Goal: Task Accomplishment & Management: Use online tool/utility

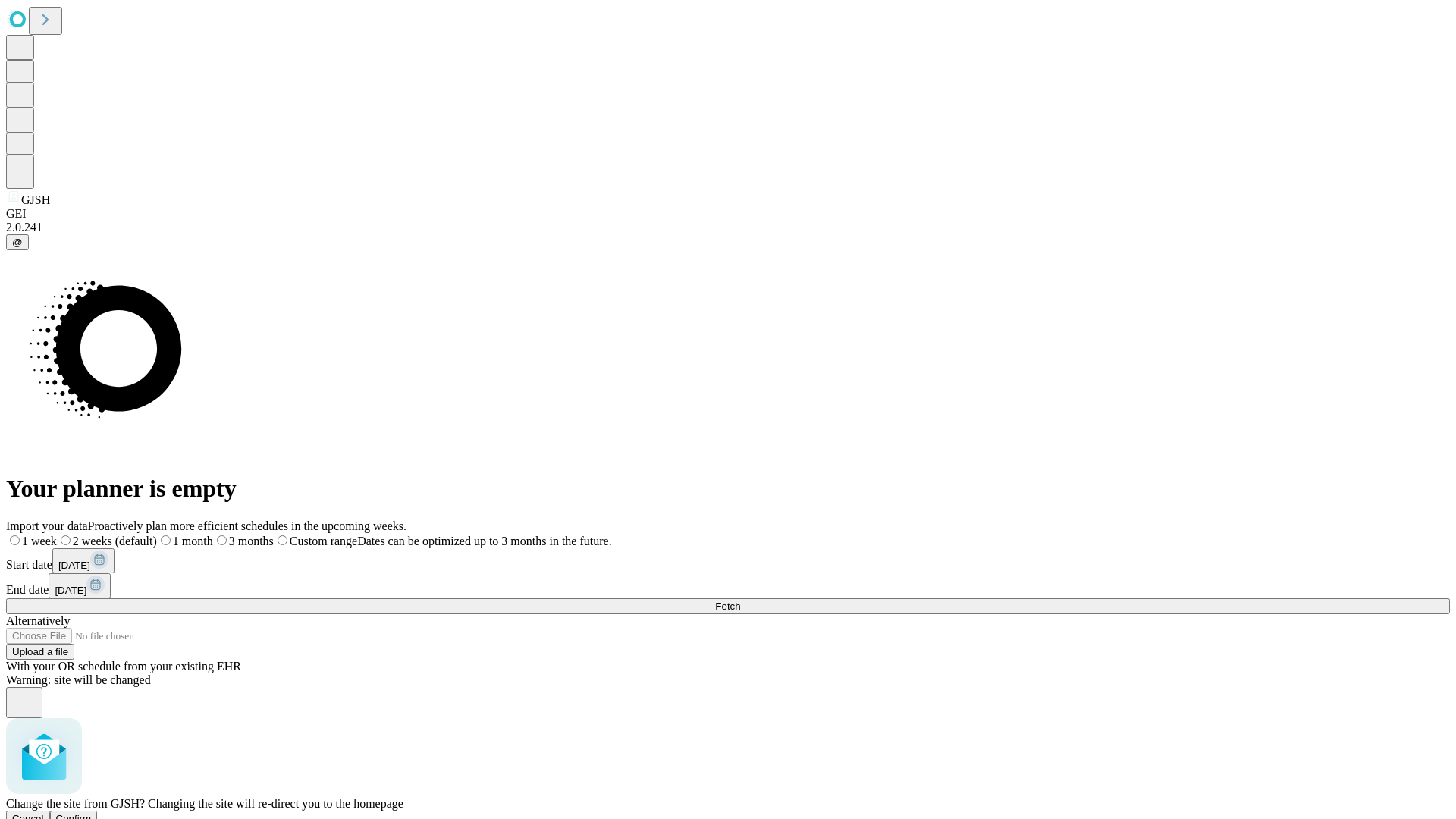
click at [92, 813] on span "Confirm" at bounding box center [74, 818] width 36 height 11
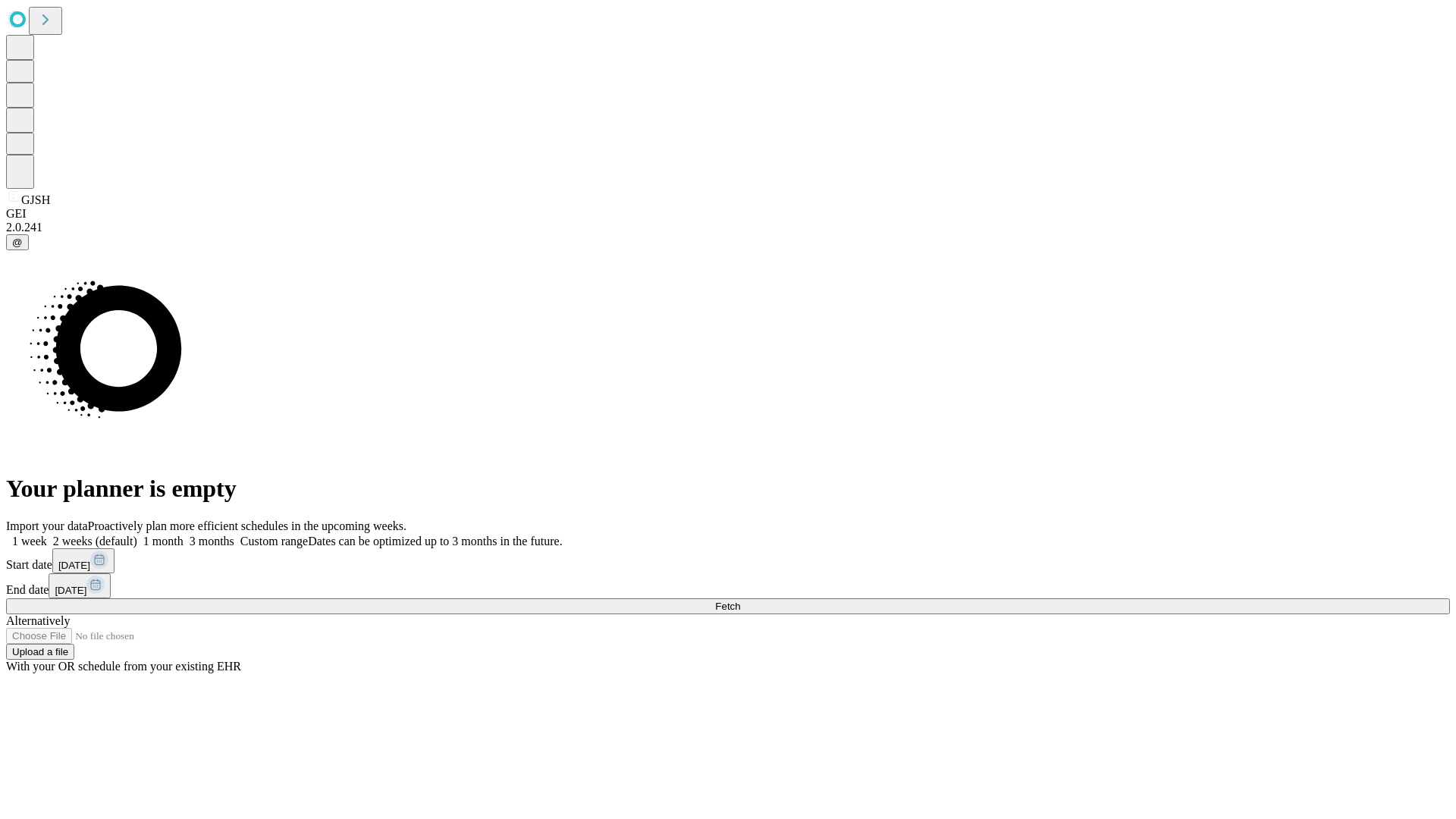
click at [183, 535] on label "1 month" at bounding box center [160, 541] width 46 height 13
click at [740, 601] on span "Fetch" at bounding box center [727, 606] width 25 height 11
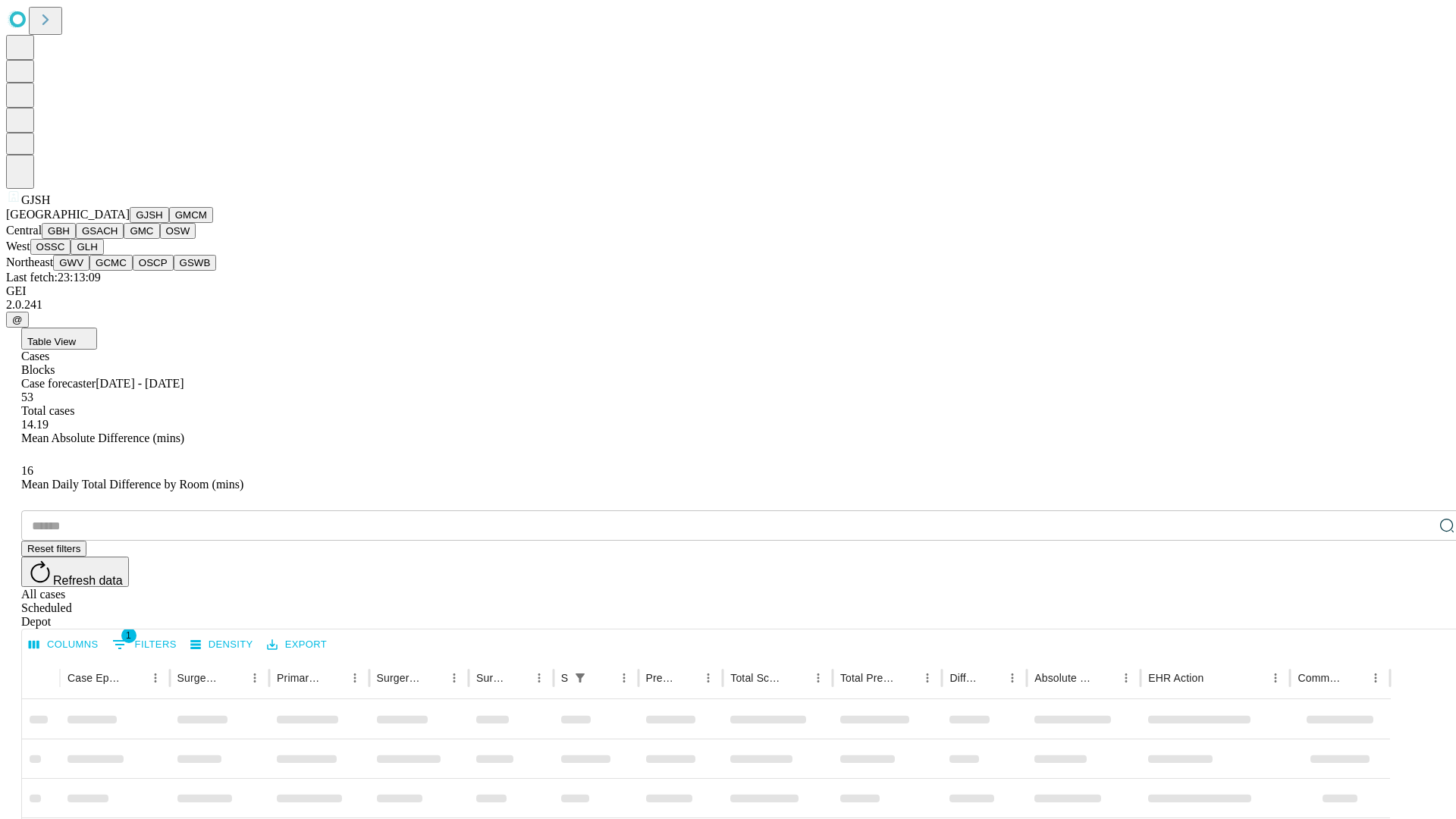
click at [169, 223] on button "GMCM" at bounding box center [191, 215] width 44 height 16
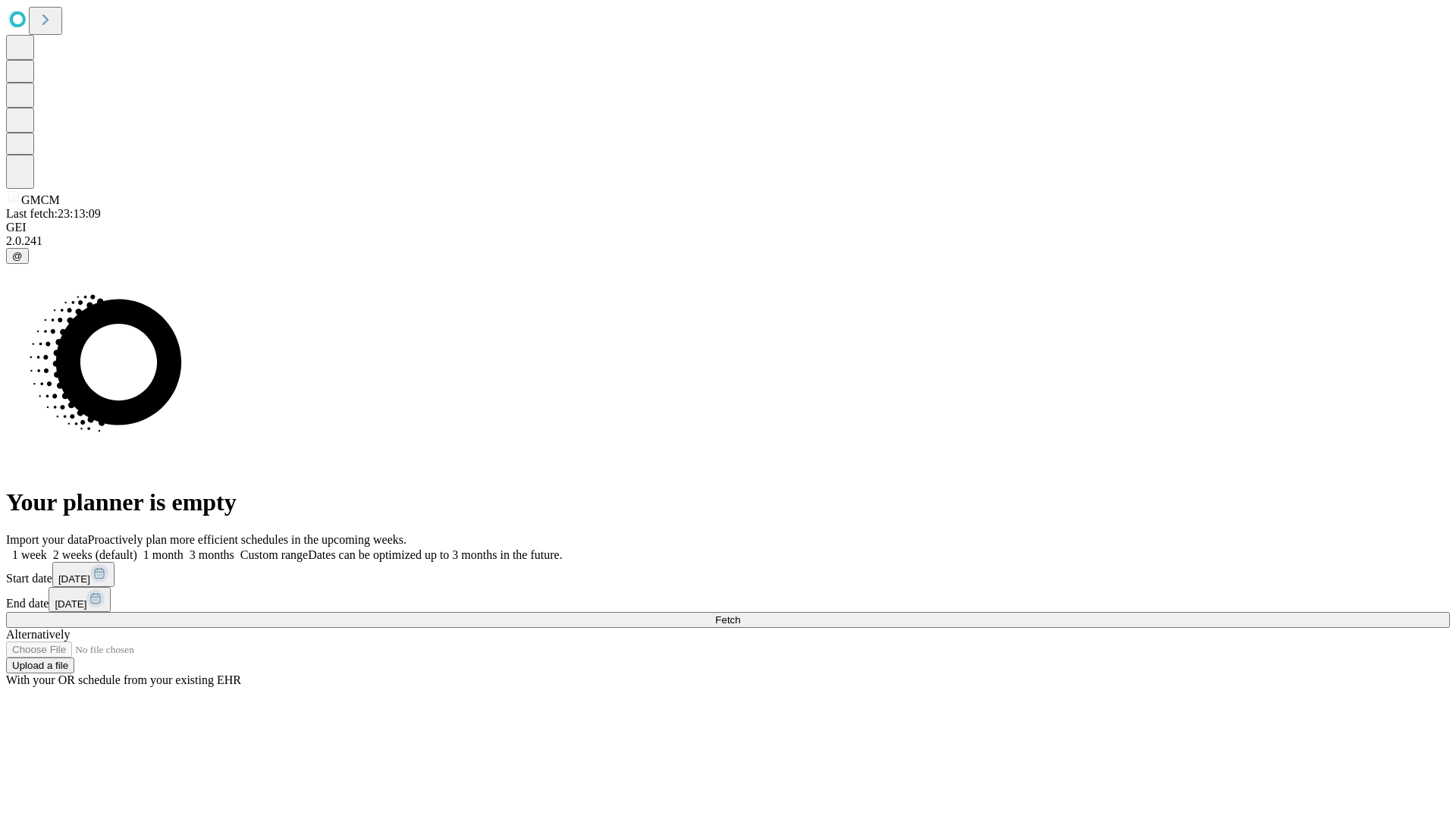
click at [183, 548] on label "1 month" at bounding box center [160, 554] width 46 height 13
click at [740, 615] on span "Fetch" at bounding box center [727, 620] width 25 height 11
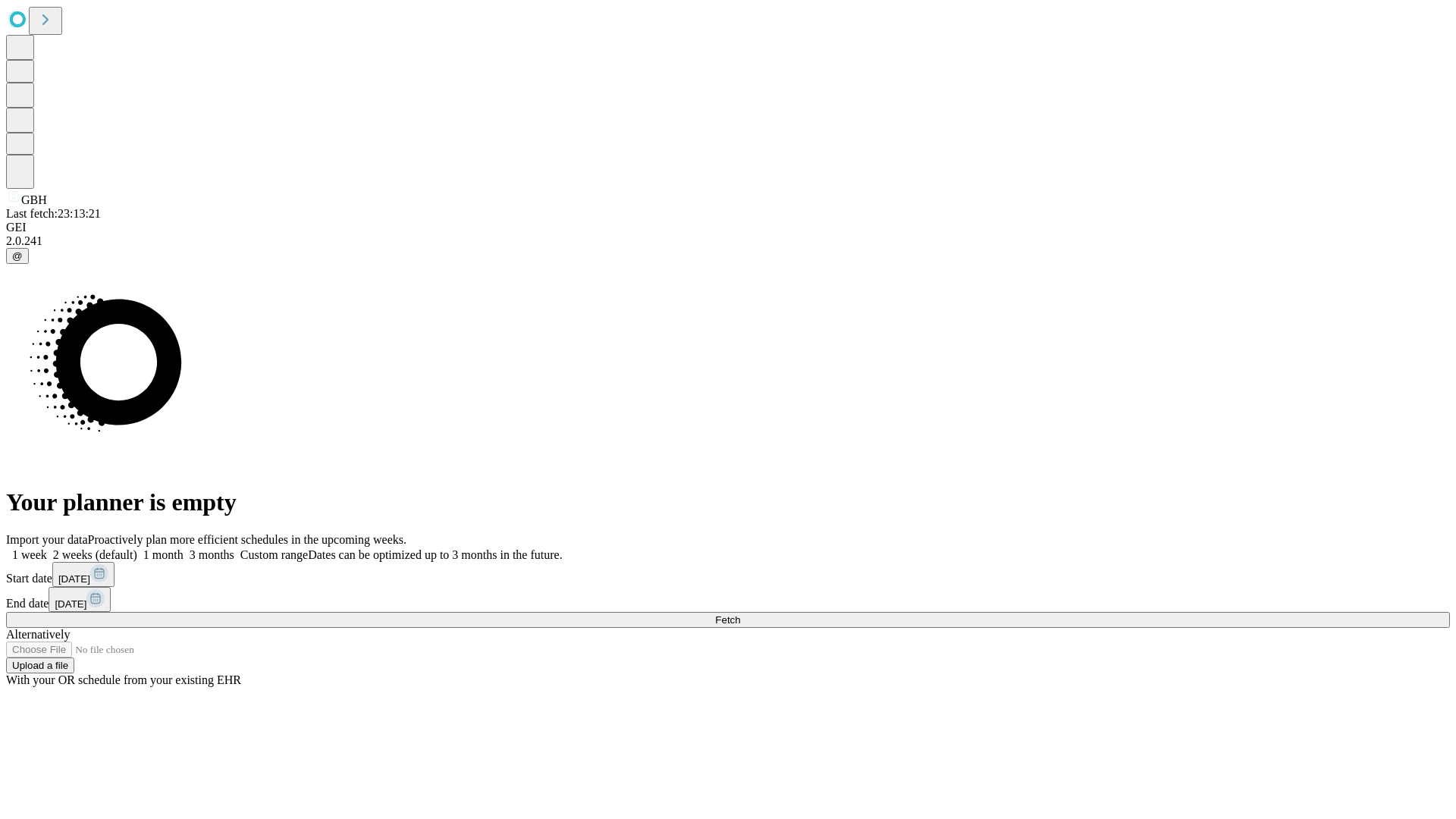
click at [740, 615] on span "Fetch" at bounding box center [727, 620] width 25 height 11
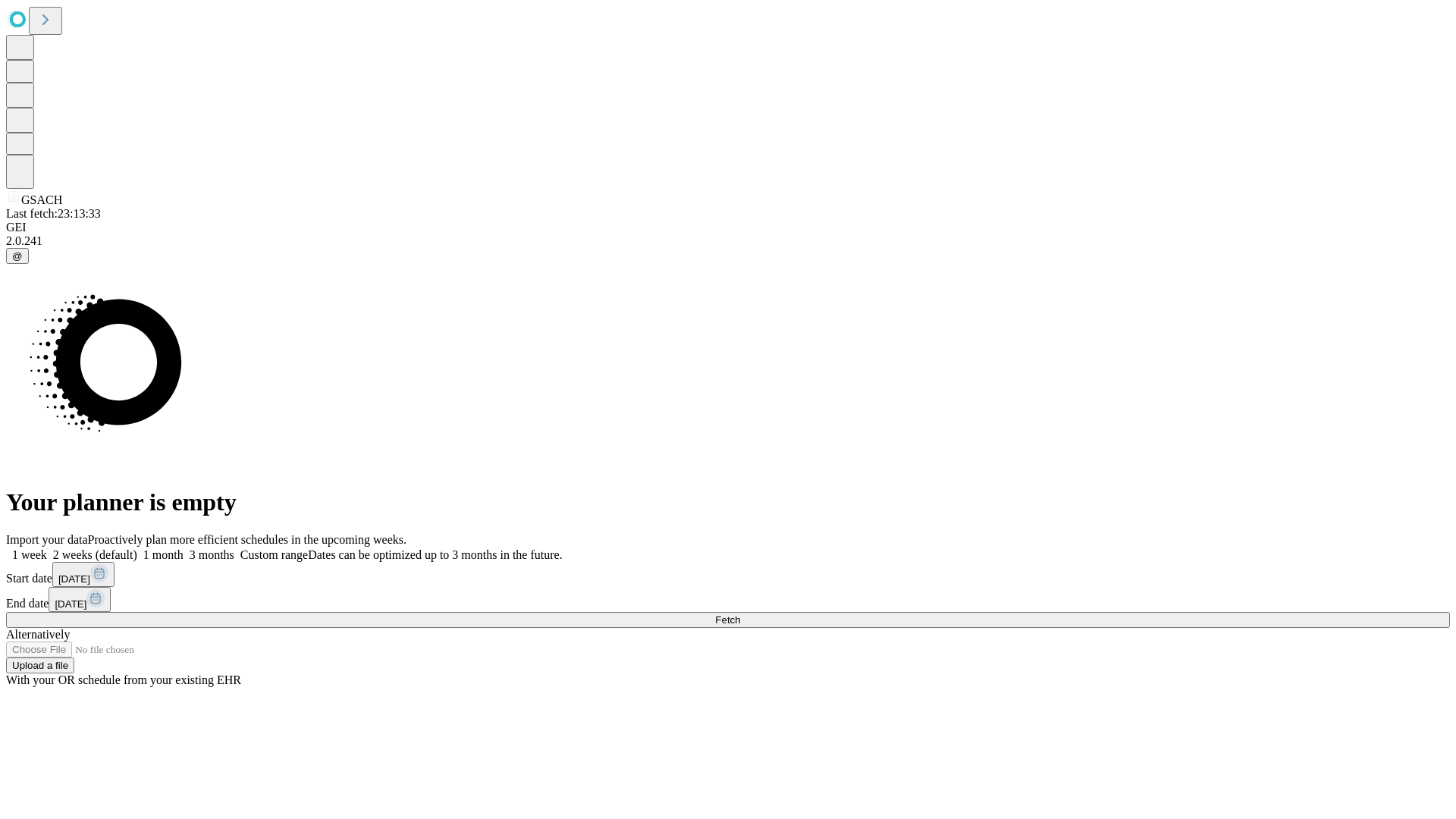
click at [740, 615] on span "Fetch" at bounding box center [727, 620] width 25 height 11
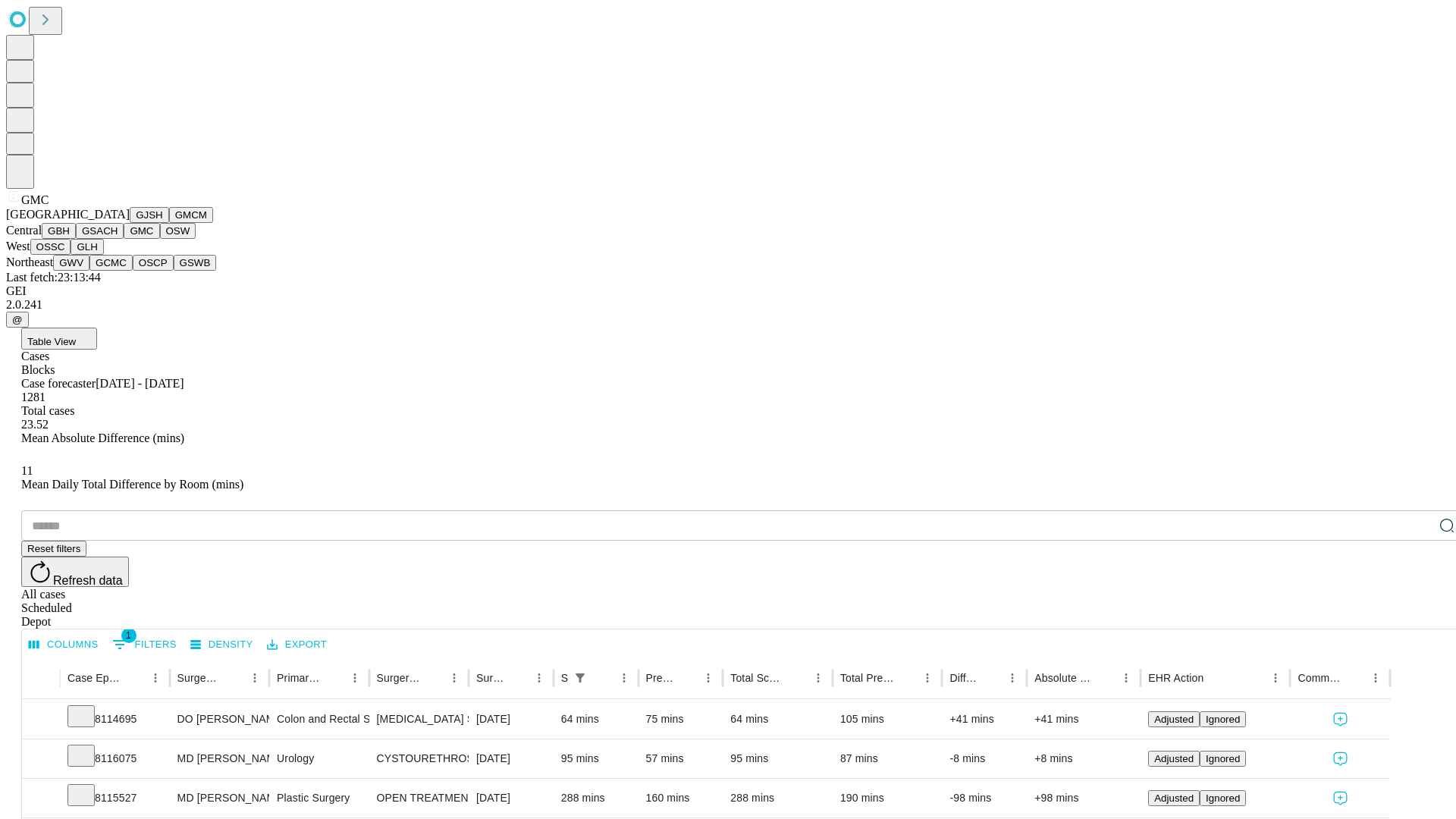
click at [160, 239] on button "OSW" at bounding box center [178, 231] width 37 height 16
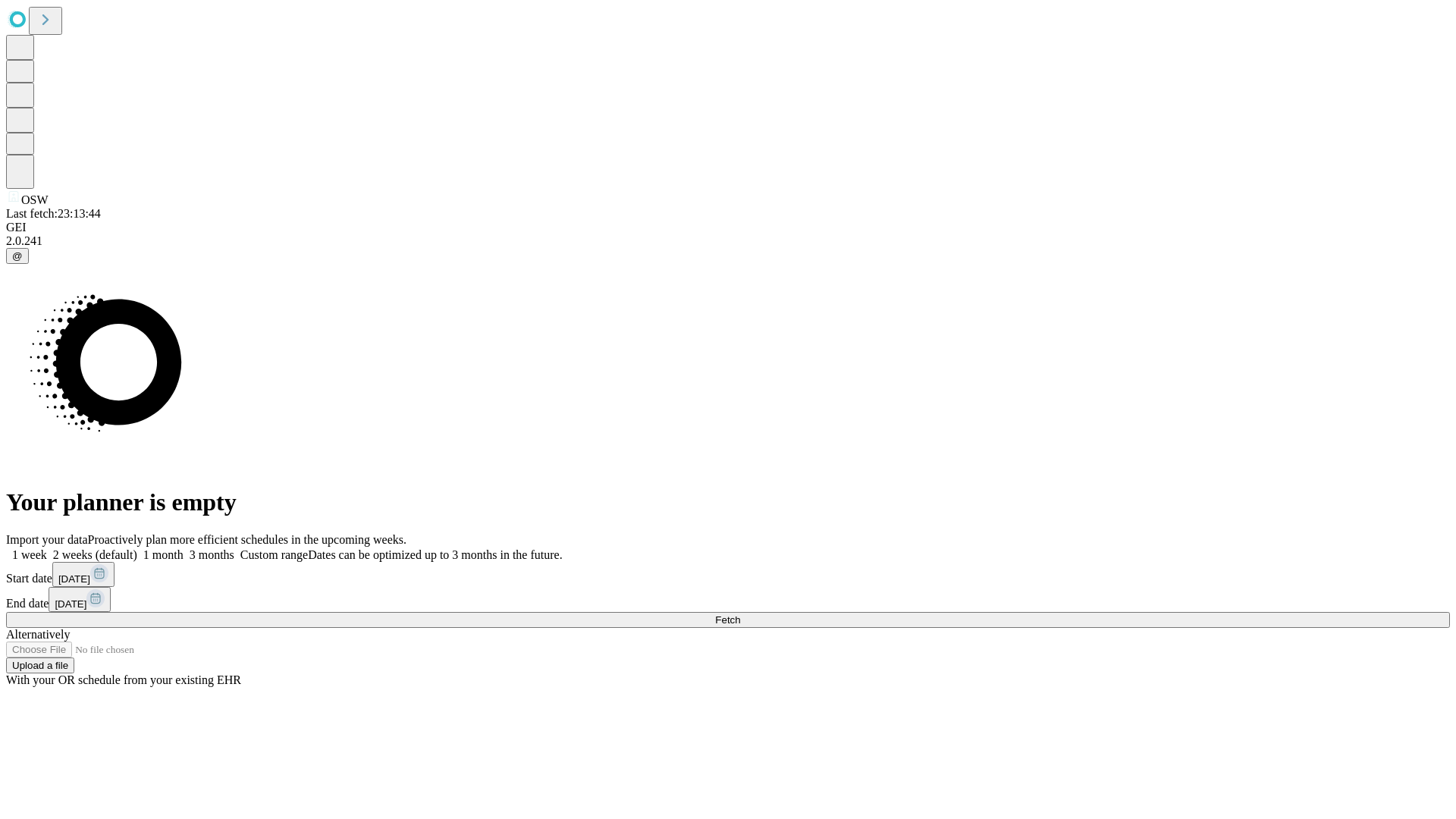
click at [183, 548] on label "1 month" at bounding box center [160, 554] width 46 height 13
click at [740, 615] on span "Fetch" at bounding box center [727, 620] width 25 height 11
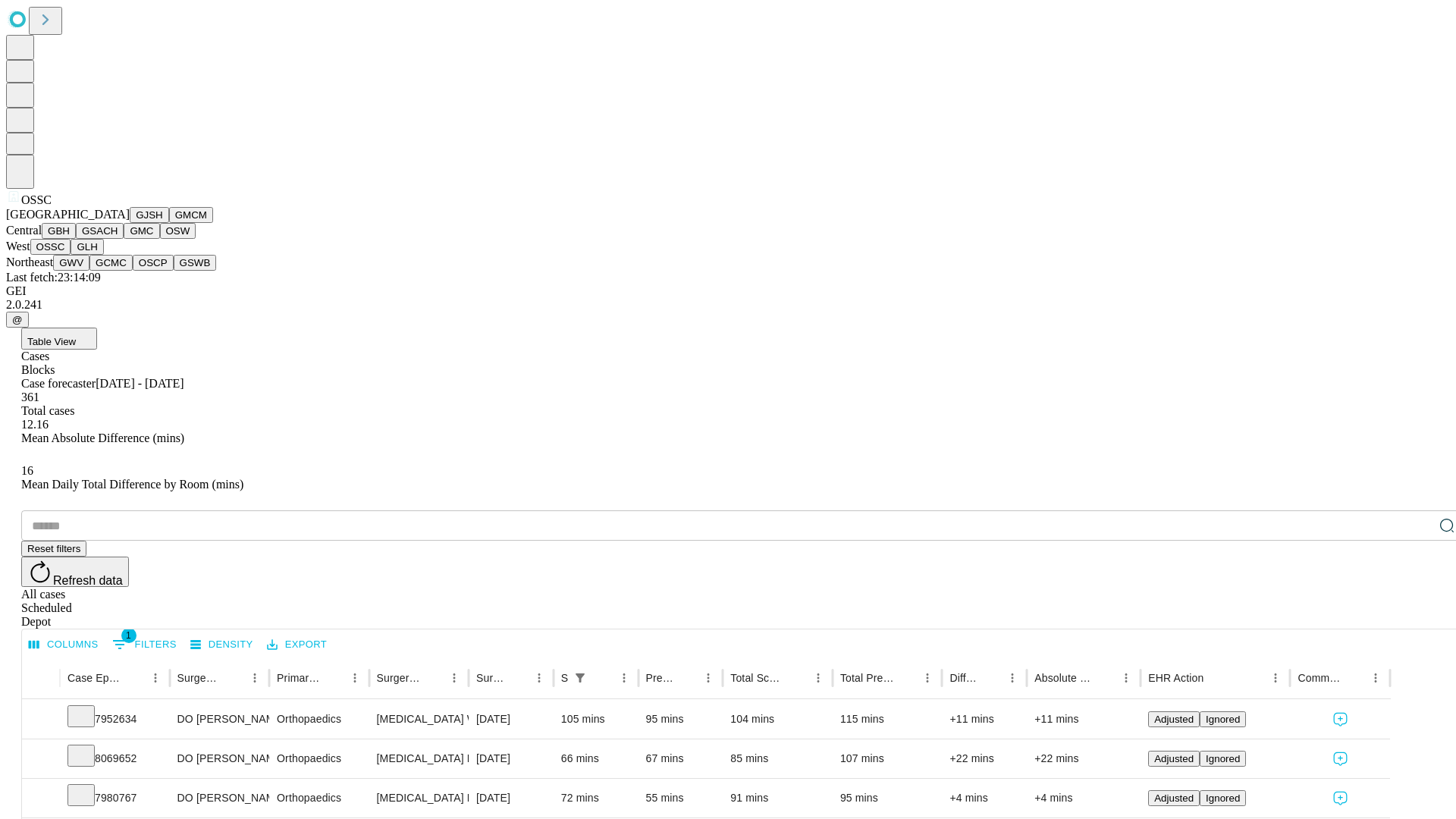
click at [104, 255] on button "GLH" at bounding box center [87, 247] width 33 height 16
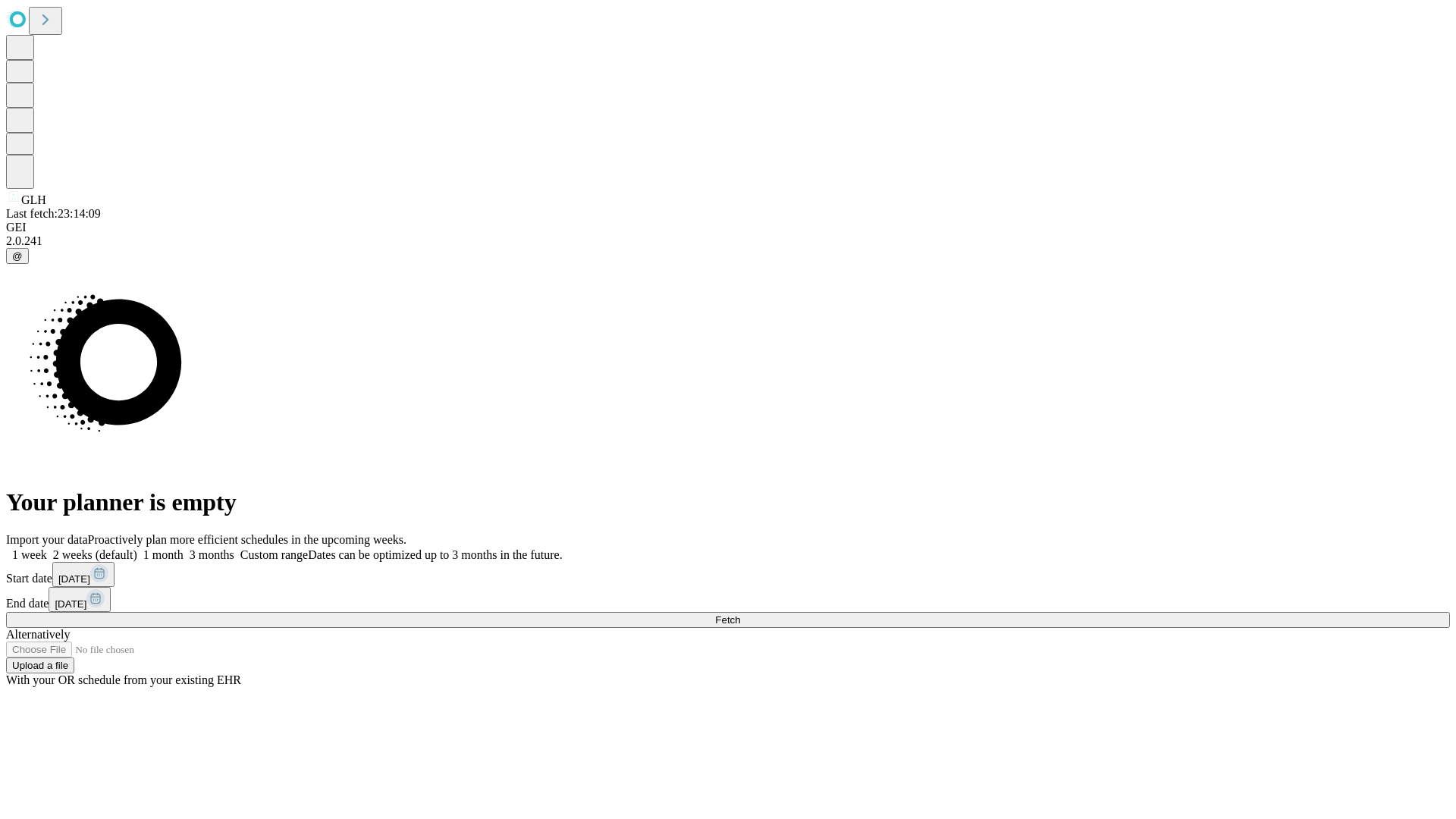
click at [183, 548] on label "1 month" at bounding box center [160, 554] width 46 height 13
click at [740, 615] on span "Fetch" at bounding box center [727, 620] width 25 height 11
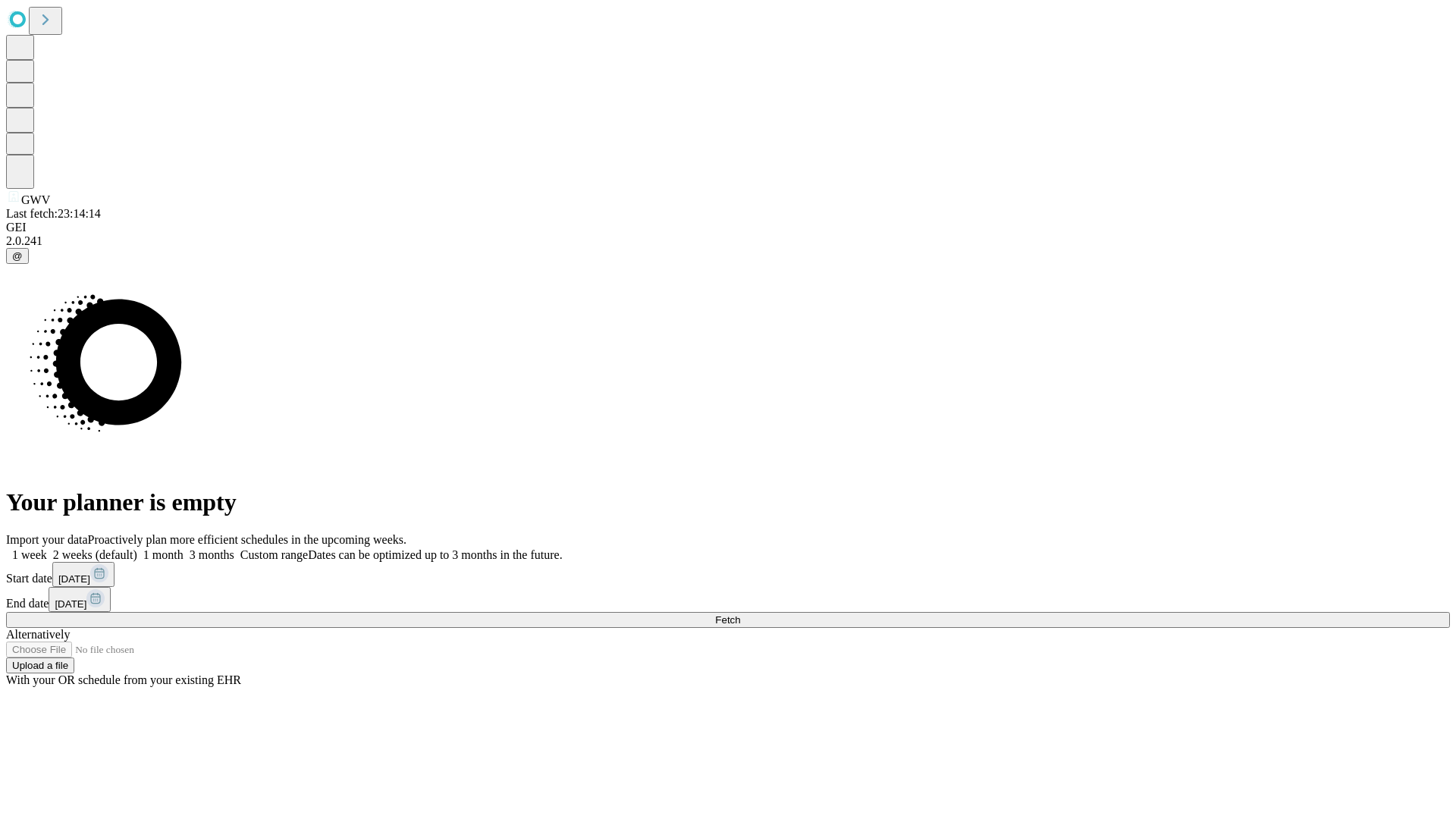
click at [183, 548] on label "1 month" at bounding box center [160, 554] width 46 height 13
click at [740, 615] on span "Fetch" at bounding box center [727, 620] width 25 height 11
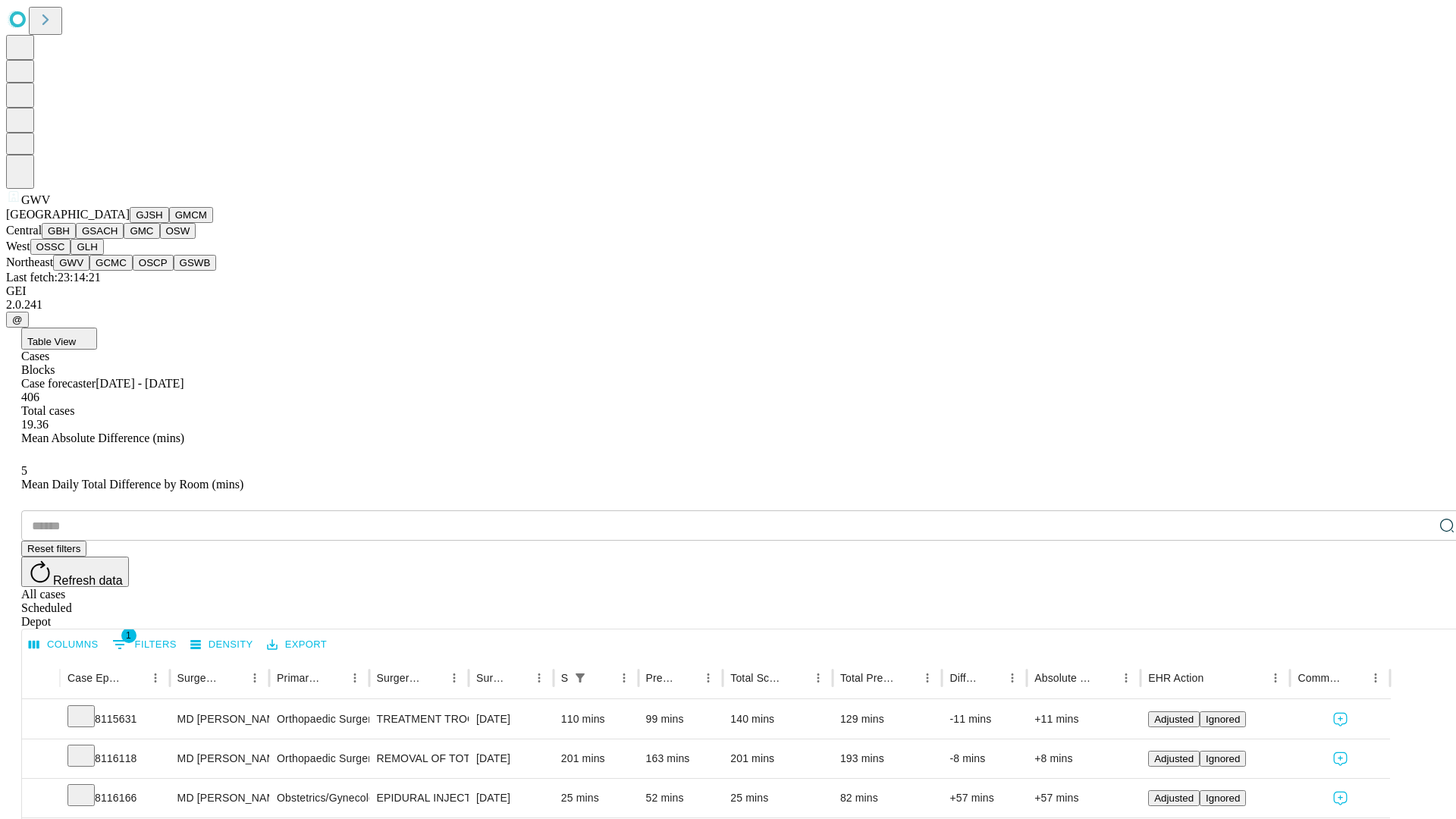
click at [118, 271] on button "GCMC" at bounding box center [111, 263] width 43 height 16
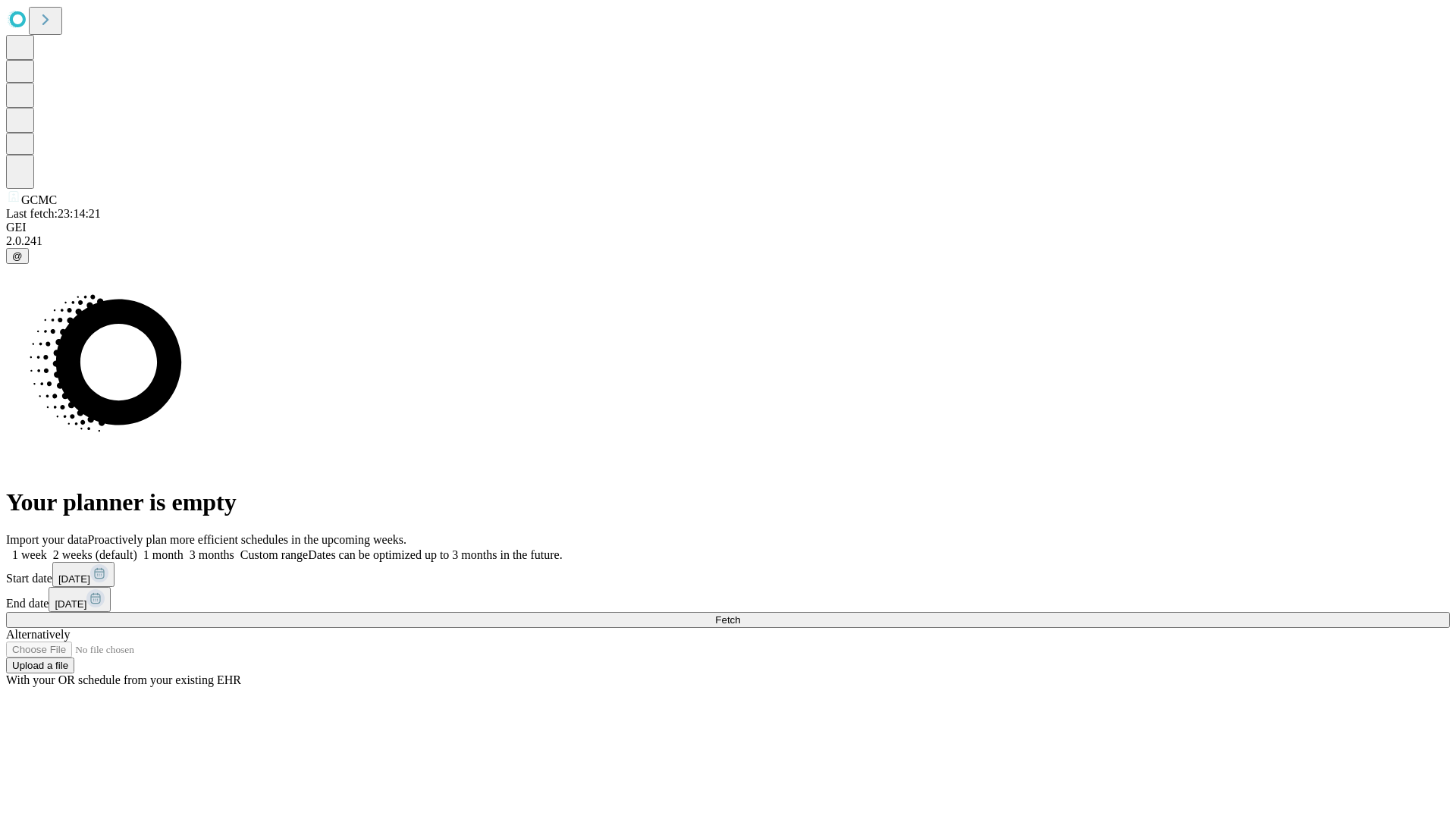
click at [740, 615] on span "Fetch" at bounding box center [727, 620] width 25 height 11
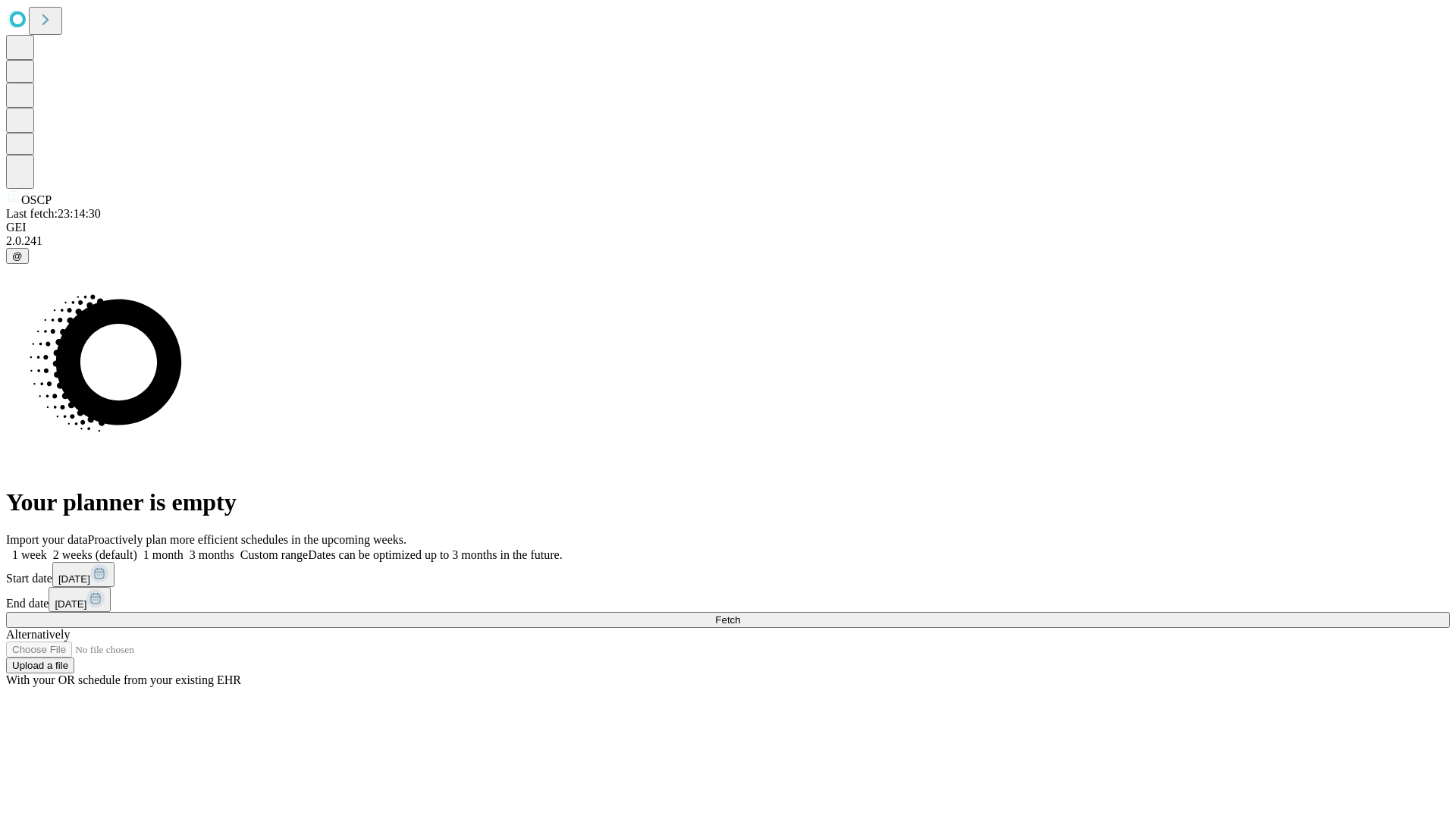
click at [183, 548] on label "1 month" at bounding box center [160, 554] width 46 height 13
click at [740, 615] on span "Fetch" at bounding box center [727, 620] width 25 height 11
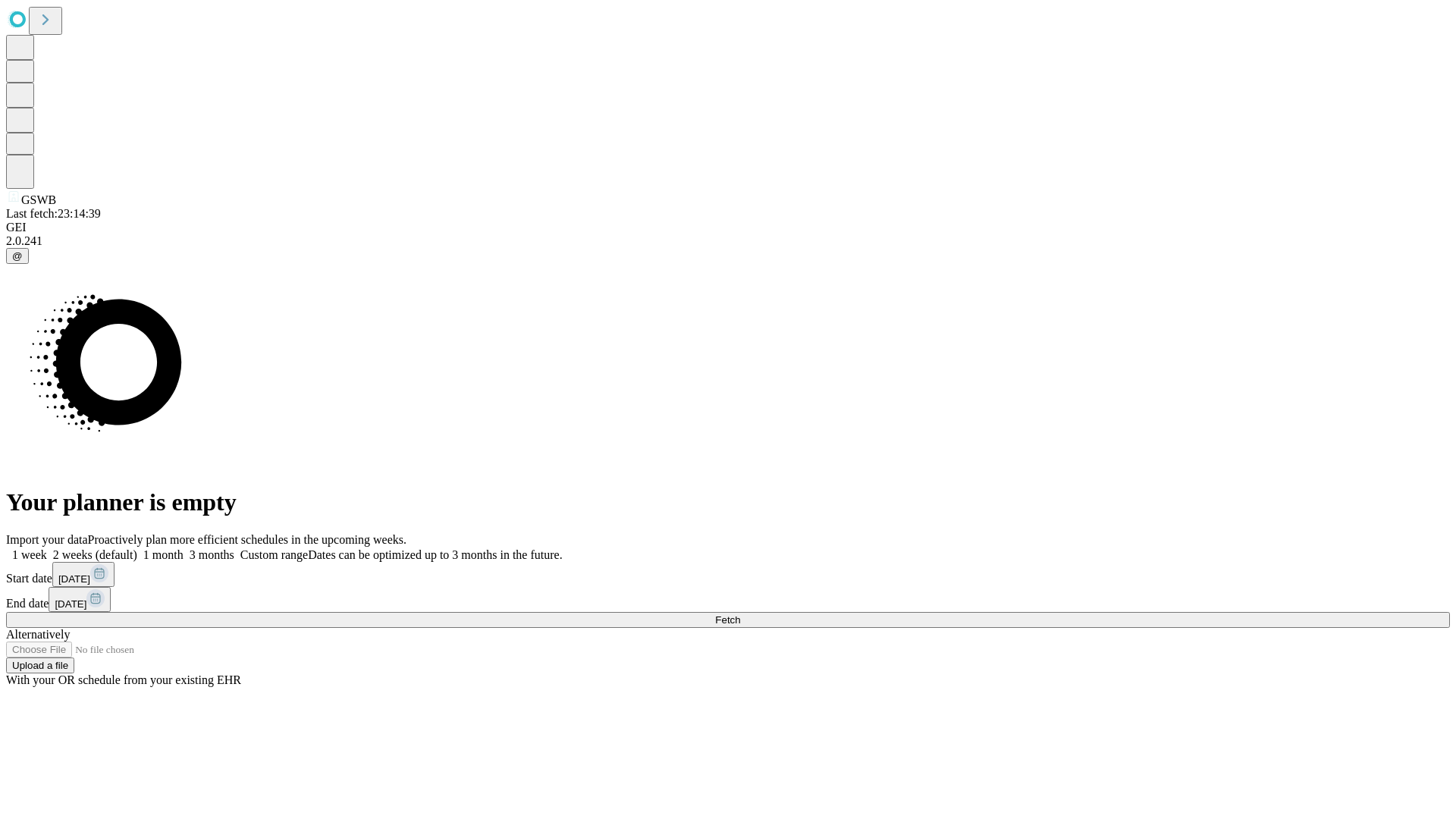
click at [183, 548] on label "1 month" at bounding box center [160, 554] width 46 height 13
click at [740, 615] on span "Fetch" at bounding box center [727, 620] width 25 height 11
